Goal: Task Accomplishment & Management: Manage account settings

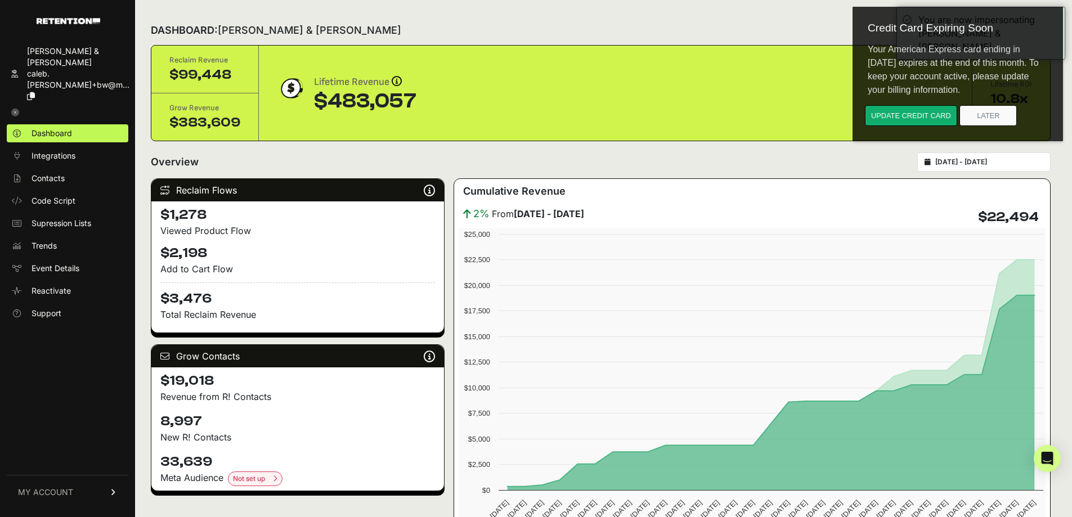
click at [76, 492] on link "MY ACCOUNT" at bounding box center [68, 492] width 122 height 34
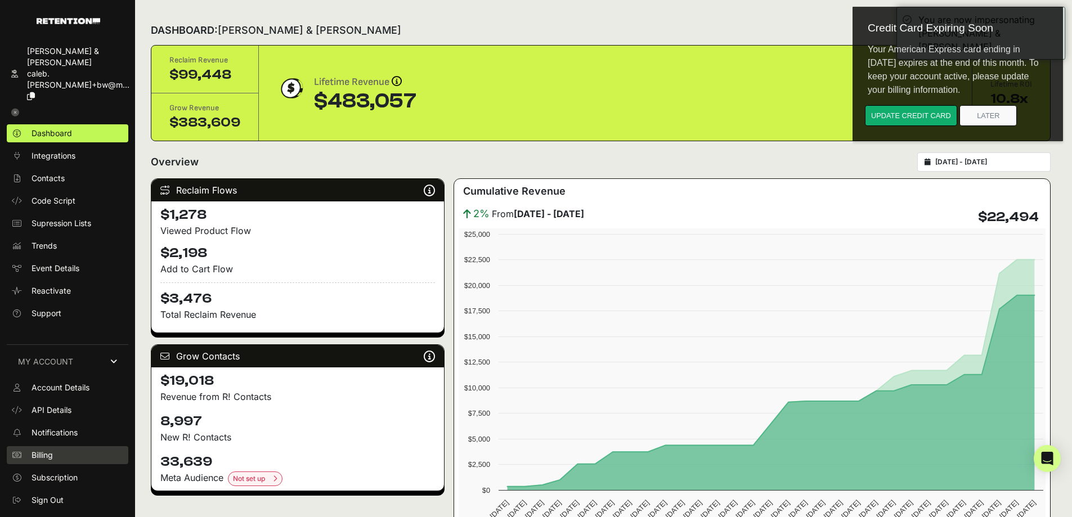
click at [50, 449] on link "Billing" at bounding box center [68, 455] width 122 height 18
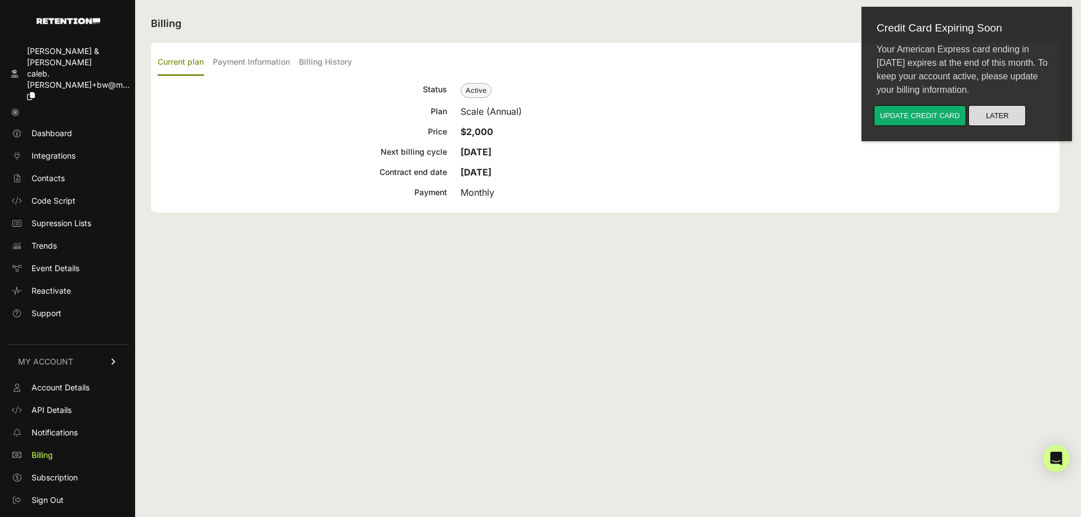
drag, startPoint x: 1003, startPoint y: 113, endPoint x: 1816, endPoint y: 113, distance: 813.3
click at [1003, 113] on button "Later" at bounding box center [996, 115] width 57 height 21
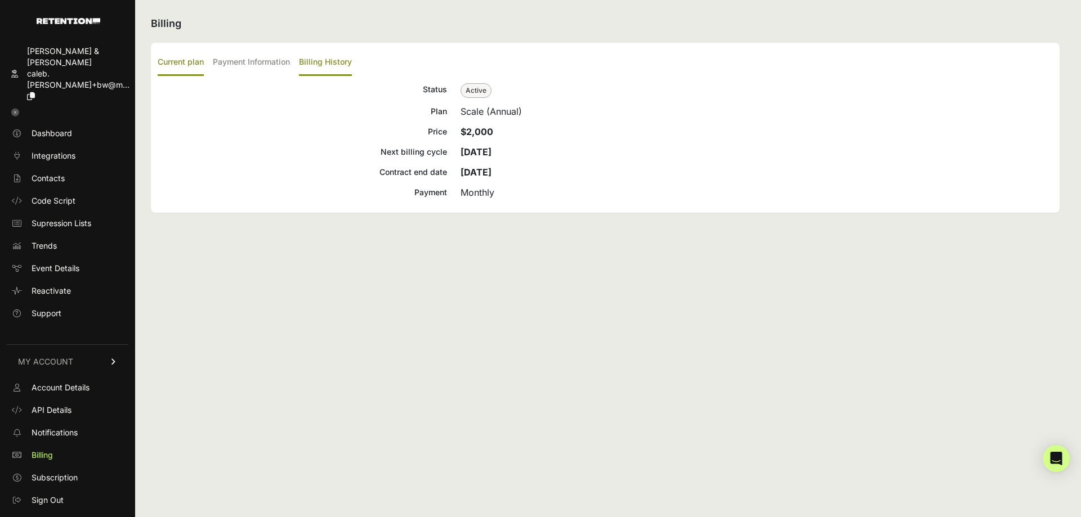
click at [329, 63] on label "Billing History" at bounding box center [325, 63] width 53 height 26
click at [0, 0] on input "Billing History" at bounding box center [0, 0] width 0 height 0
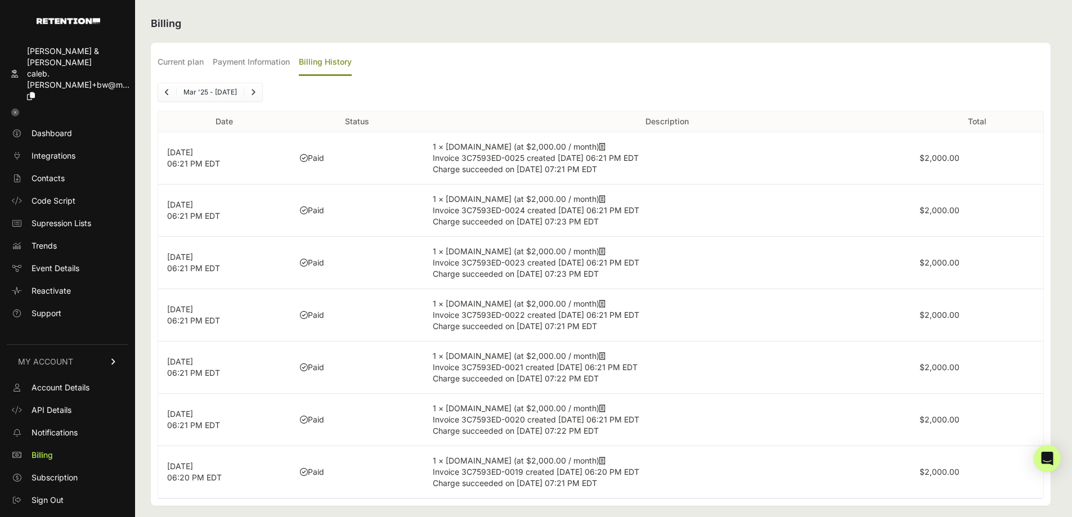
click at [599, 148] on icon at bounding box center [602, 147] width 6 height 8
click at [15, 109] on icon at bounding box center [15, 113] width 8 height 8
